Goal: Task Accomplishment & Management: Manage account settings

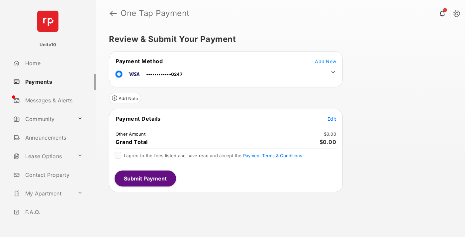
click at [332, 119] on span "Edit" at bounding box center [331, 119] width 9 height 6
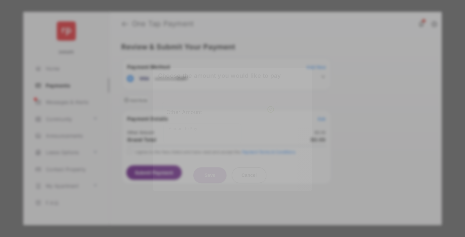
click at [220, 110] on div "Other Amount" at bounding box center [220, 111] width 108 height 11
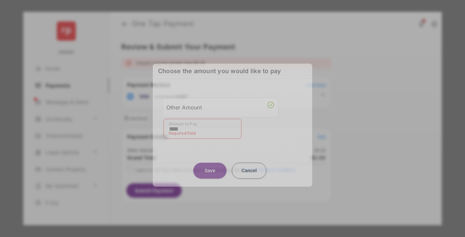
type input "****"
click at [210, 166] on button "Save" at bounding box center [209, 170] width 33 height 16
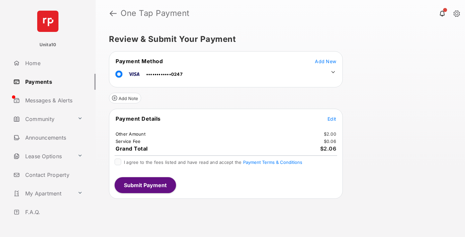
click at [333, 72] on icon at bounding box center [333, 72] width 6 height 6
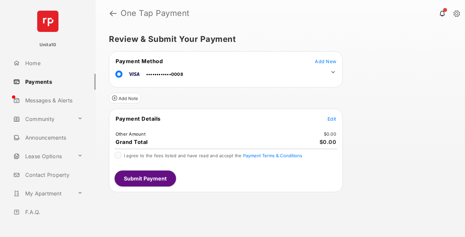
click at [332, 119] on span "Edit" at bounding box center [331, 119] width 9 height 6
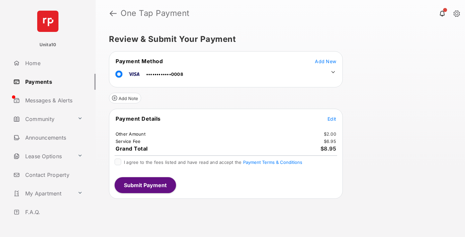
click at [333, 72] on icon at bounding box center [333, 72] width 6 height 6
